Goal: Task Accomplishment & Management: Use online tool/utility

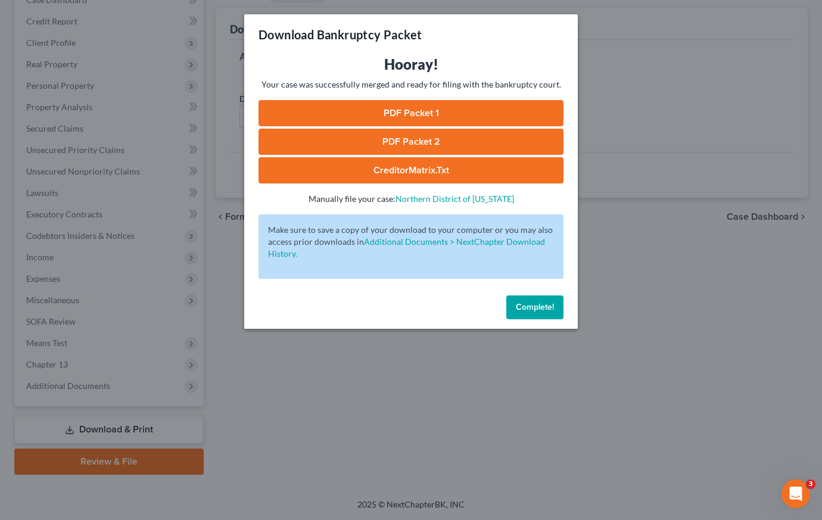
click at [529, 305] on span "Complete!" at bounding box center [535, 307] width 38 height 10
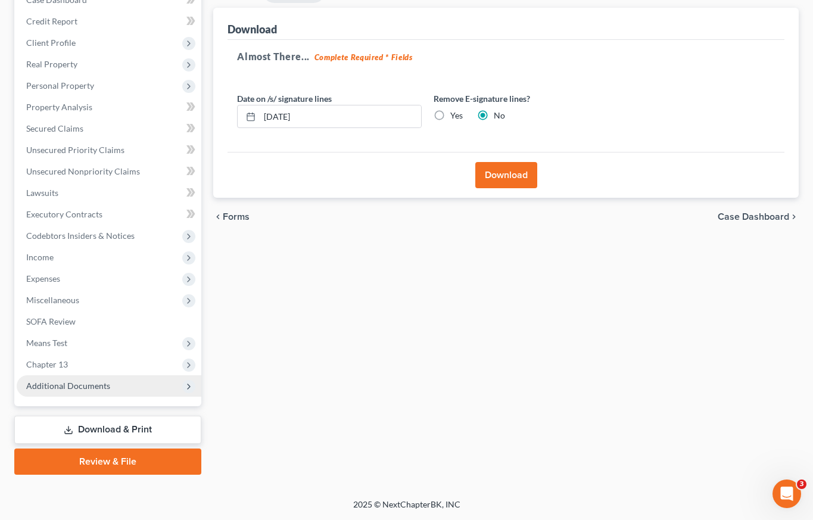
click at [107, 391] on span "Additional Documents" at bounding box center [109, 385] width 185 height 21
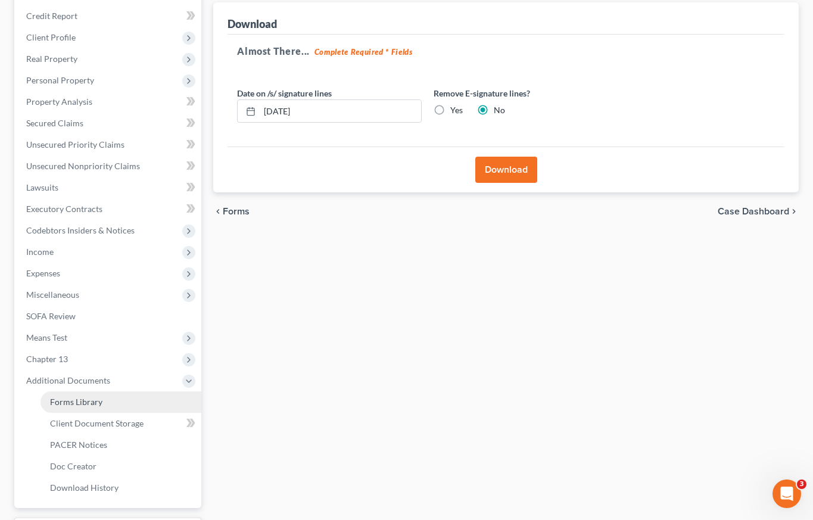
scroll to position [141, 0]
click at [99, 405] on span "Forms Library" at bounding box center [76, 401] width 52 height 10
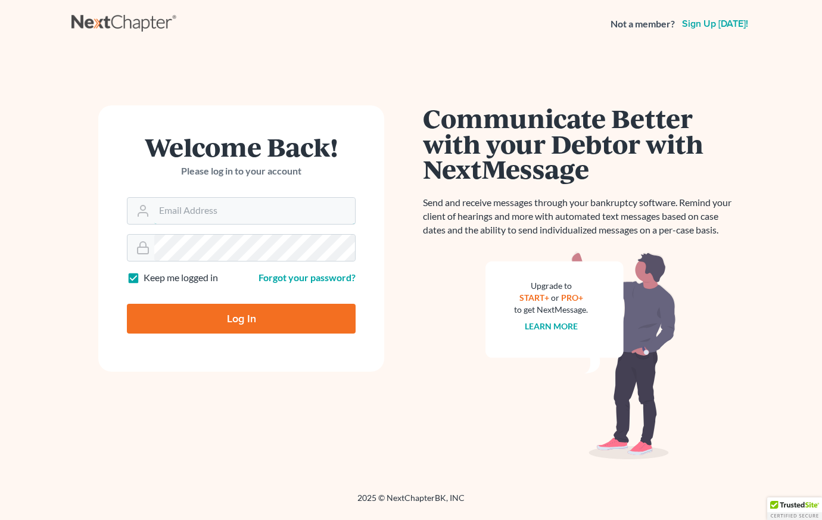
type input "[EMAIL_ADDRESS][DOMAIN_NAME]"
click at [208, 320] on input "Log In" at bounding box center [241, 319] width 229 height 30
type input "Thinking..."
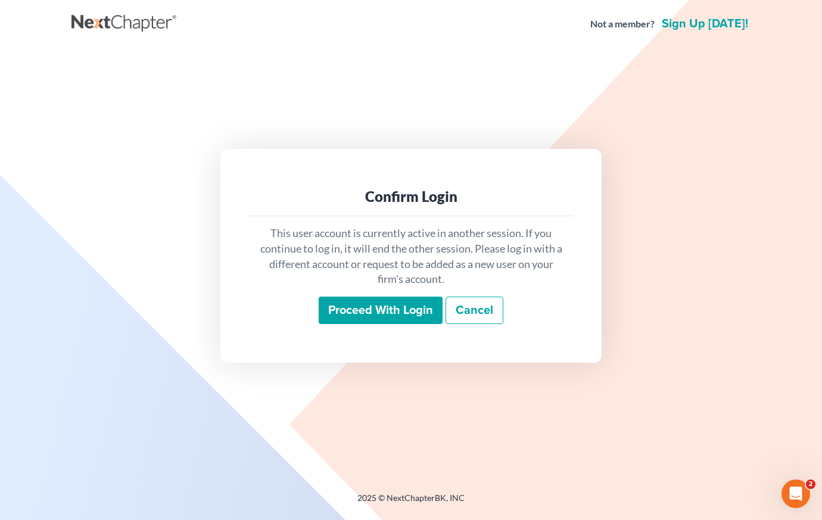
click at [383, 310] on input "Proceed with login" at bounding box center [381, 309] width 124 height 27
